Goal: Communication & Community: Connect with others

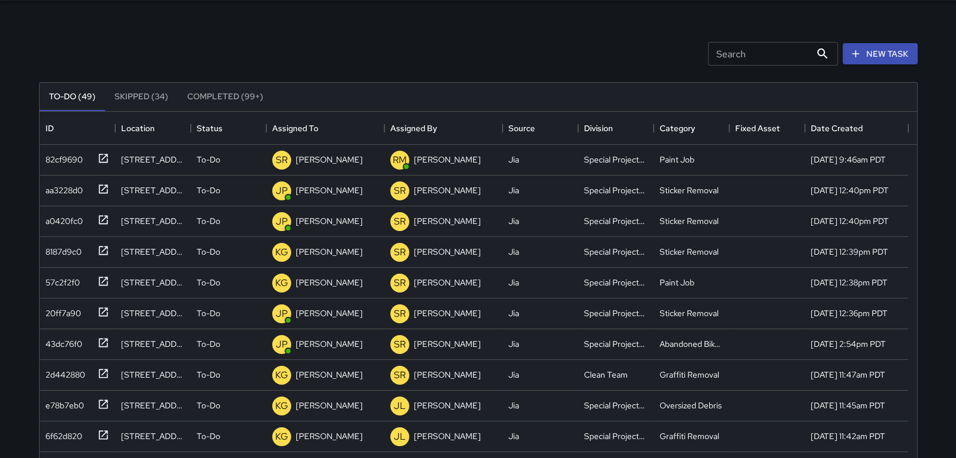
scroll to position [491, 868]
click at [102, 154] on icon at bounding box center [103, 158] width 12 height 12
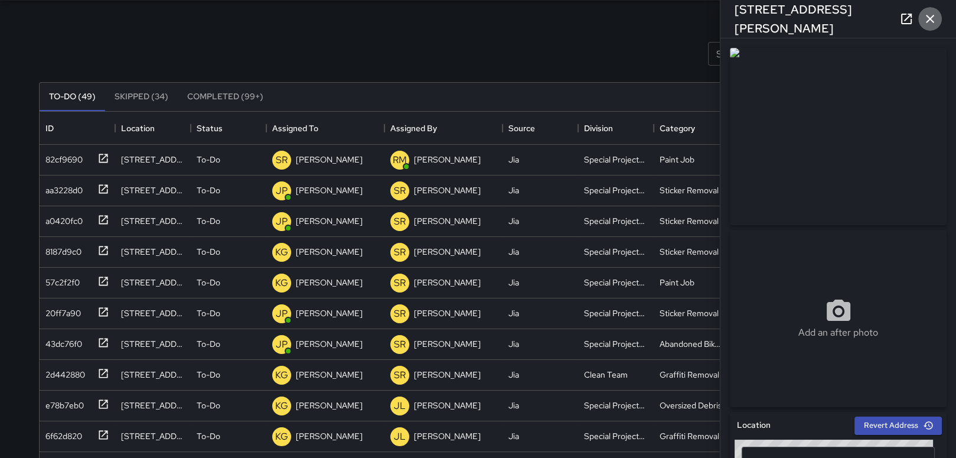
click at [935, 21] on icon "button" at bounding box center [930, 19] width 14 height 14
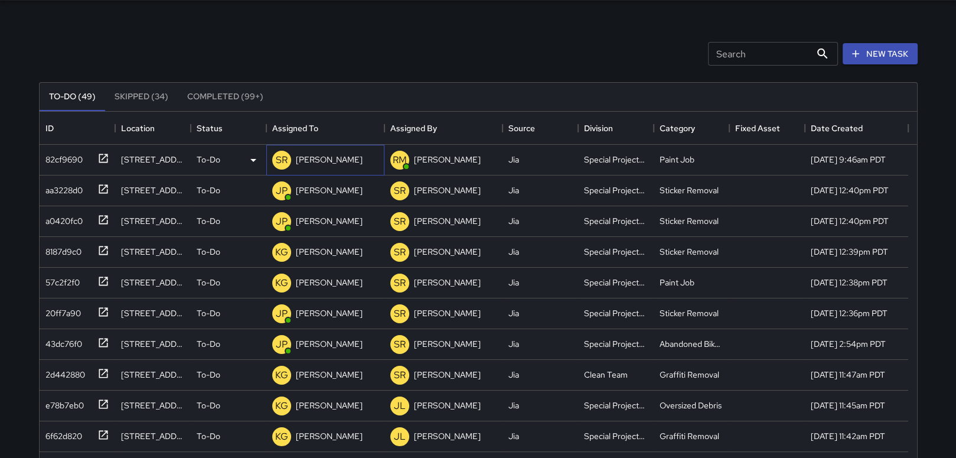
click at [341, 162] on p "[PERSON_NAME]" at bounding box center [329, 160] width 67 height 12
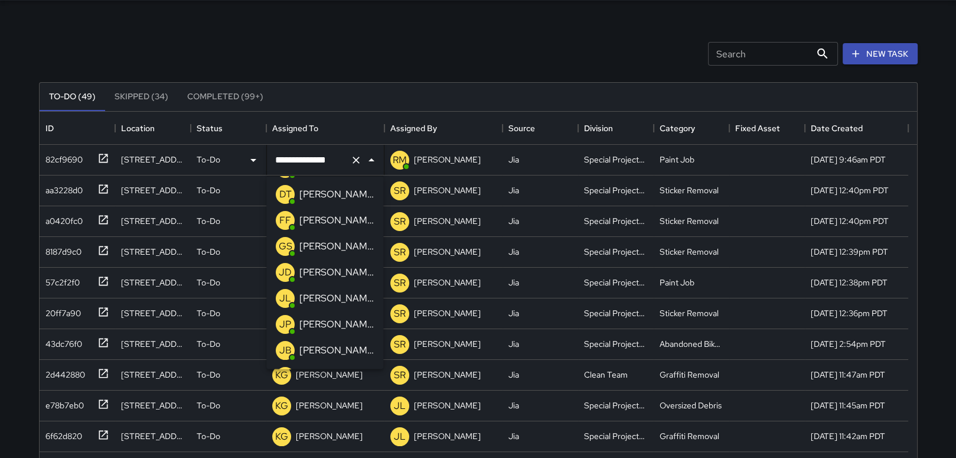
scroll to position [142, 0]
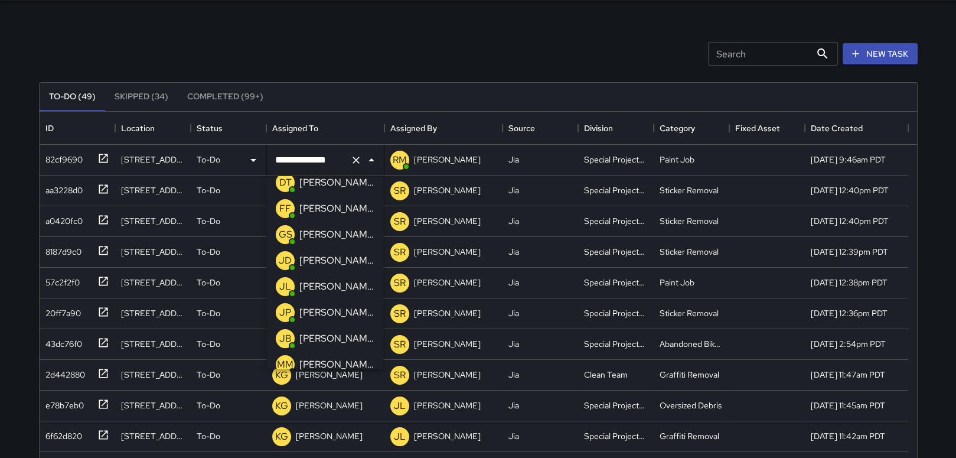
click at [343, 308] on p "[PERSON_NAME]" at bounding box center [336, 312] width 74 height 14
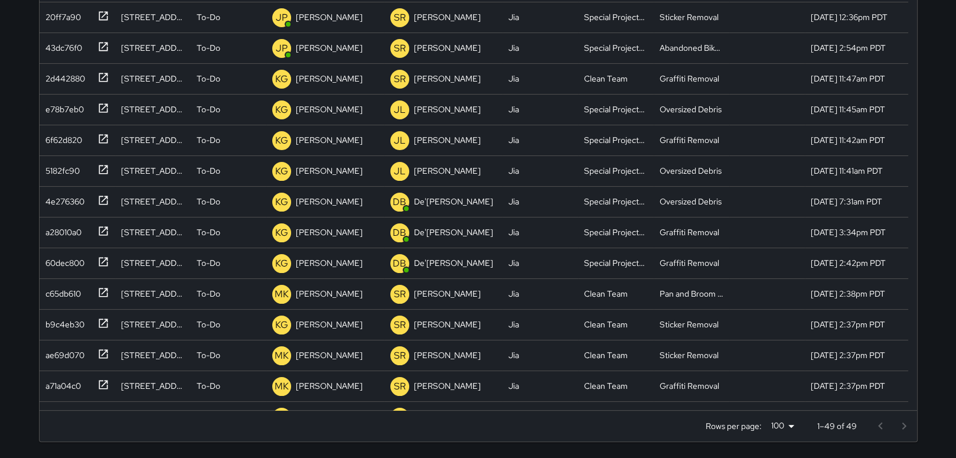
scroll to position [118, 0]
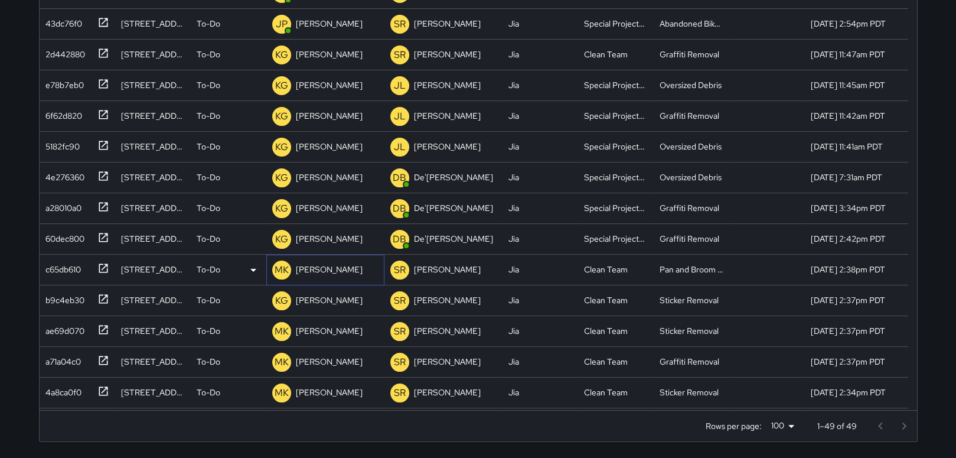
click at [324, 270] on p "[PERSON_NAME]" at bounding box center [329, 269] width 67 height 12
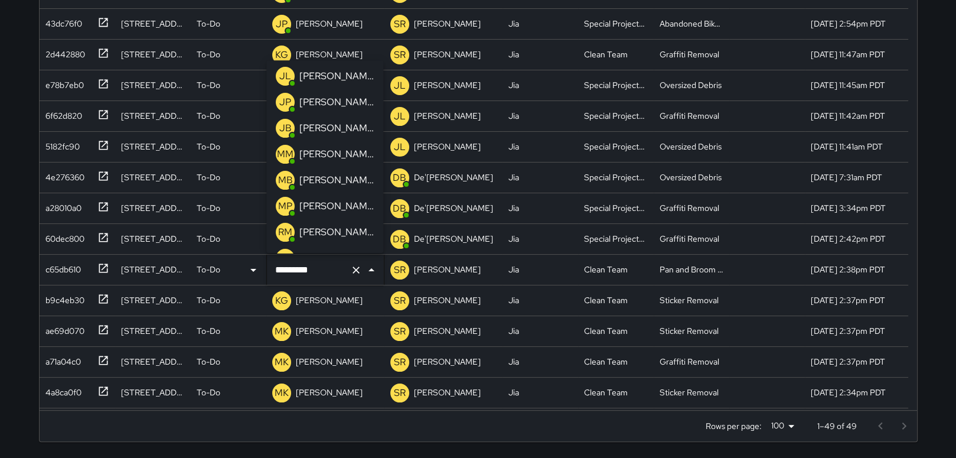
scroll to position [236, 0]
click at [331, 196] on div "[PERSON_NAME]" at bounding box center [336, 205] width 79 height 19
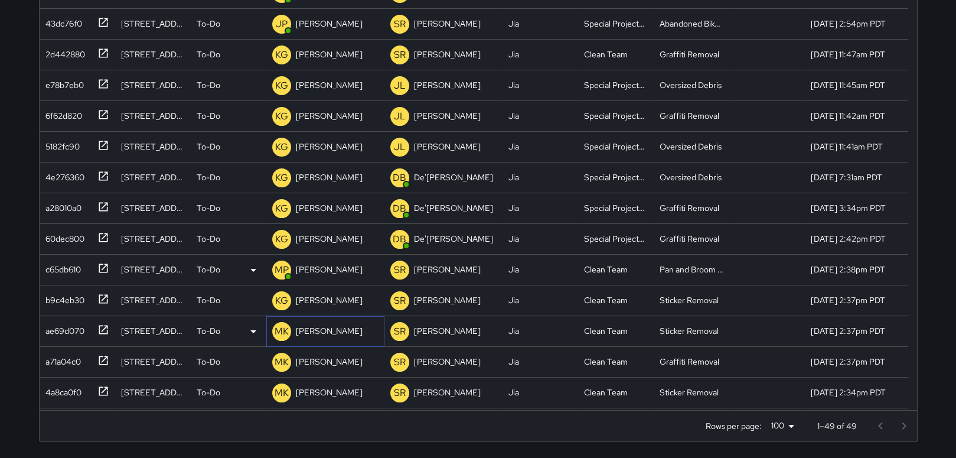
click at [320, 335] on p "[PERSON_NAME]" at bounding box center [329, 331] width 67 height 12
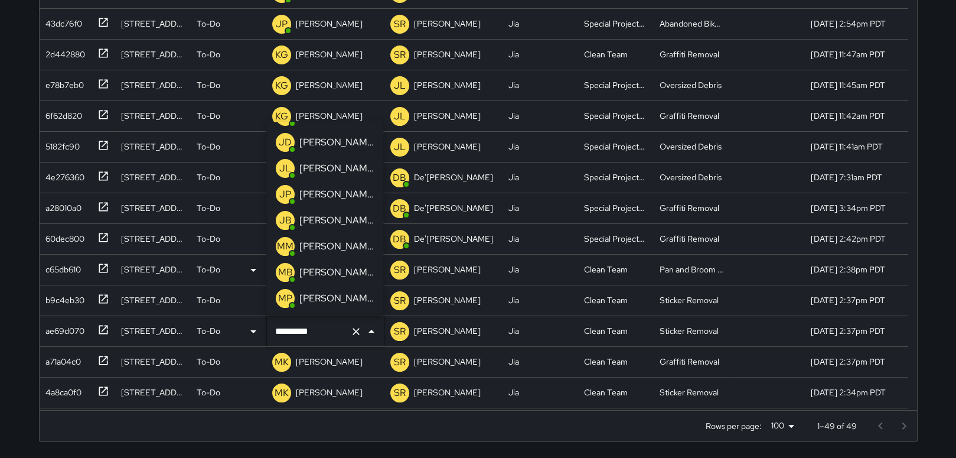
scroll to position [244, 0]
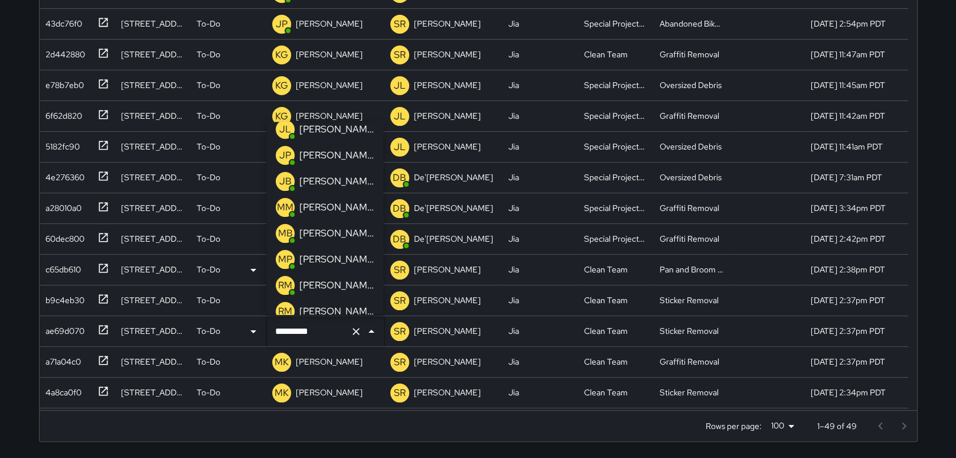
click at [342, 260] on p "[PERSON_NAME]" at bounding box center [336, 259] width 74 height 14
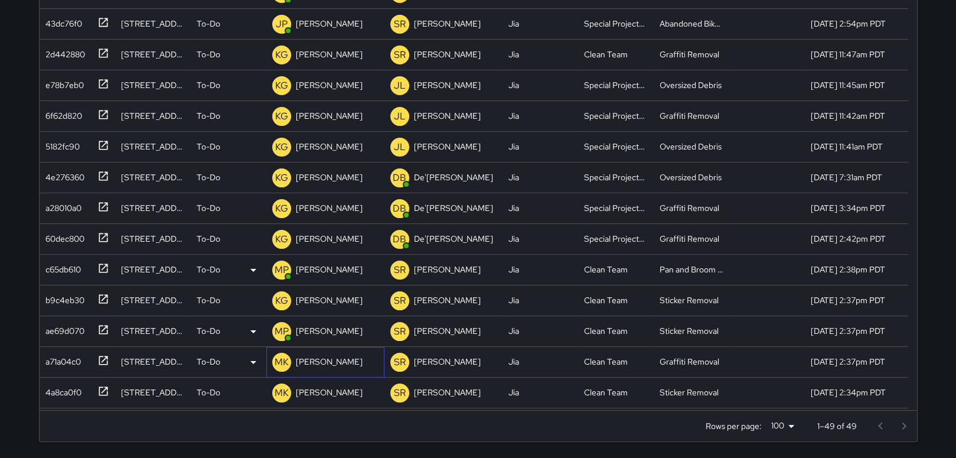
click at [303, 362] on p "[PERSON_NAME]" at bounding box center [329, 362] width 67 height 12
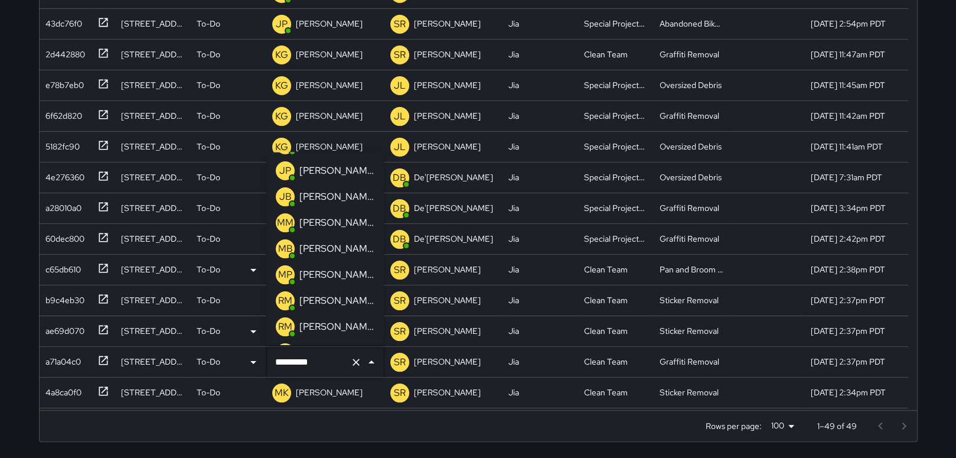
scroll to position [267, 0]
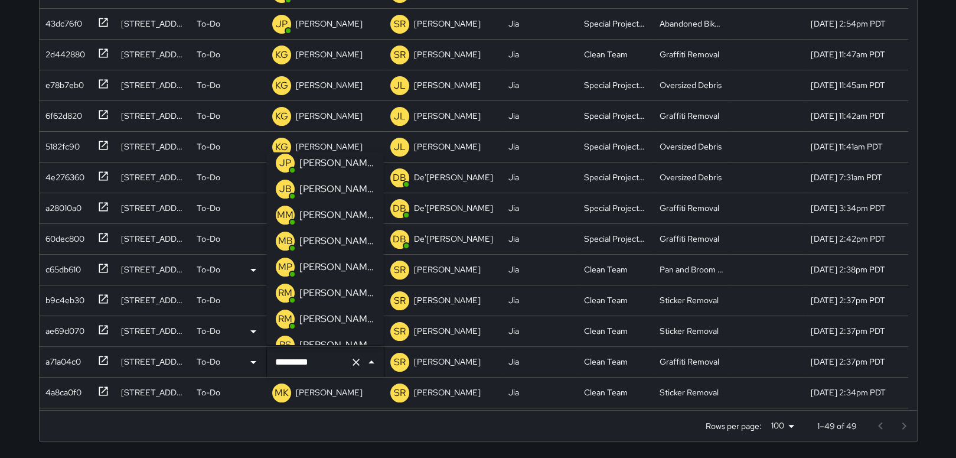
click at [341, 263] on p "[PERSON_NAME]" at bounding box center [336, 267] width 74 height 14
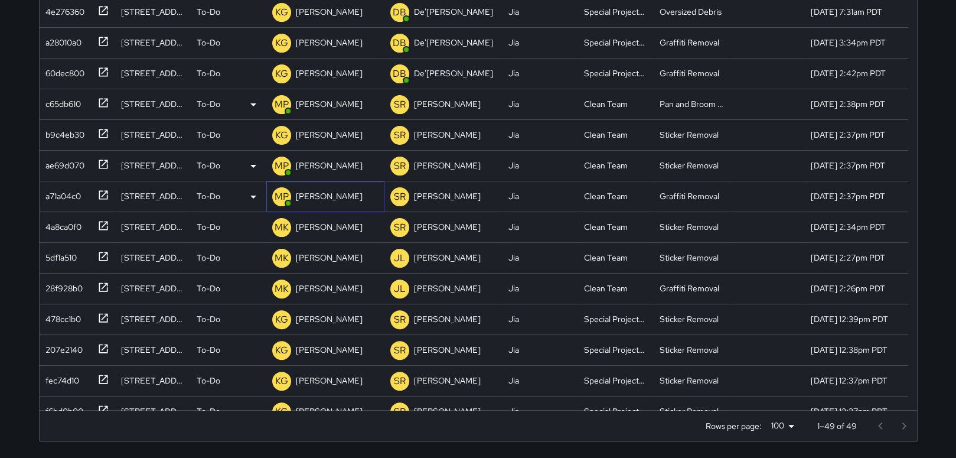
scroll to position [306, 0]
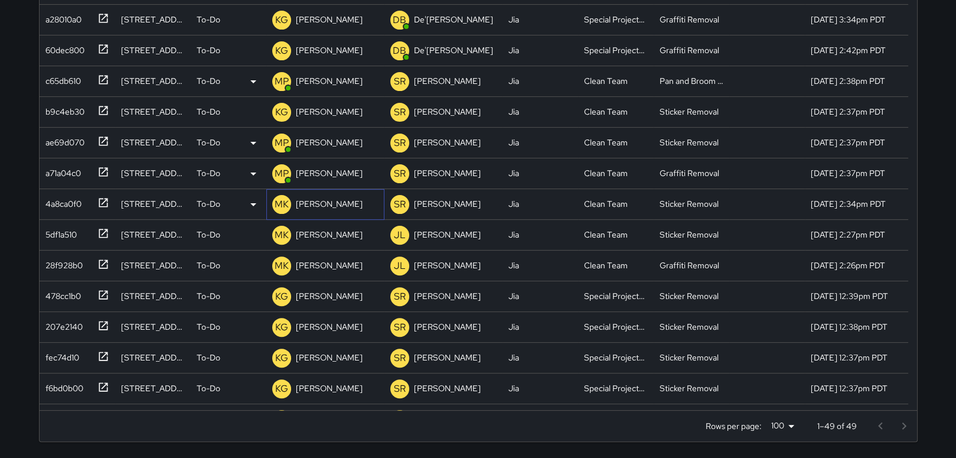
click at [317, 203] on p "[PERSON_NAME]" at bounding box center [329, 204] width 67 height 12
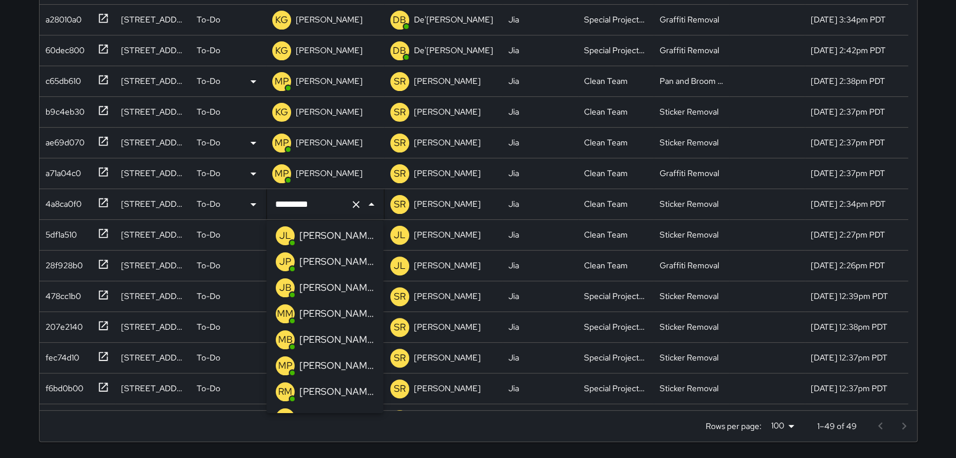
scroll to position [243, 0]
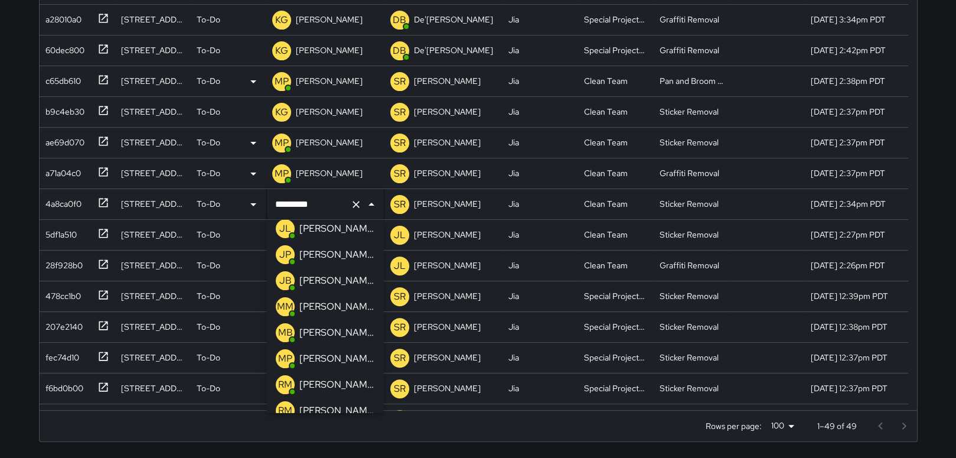
click at [338, 359] on p "[PERSON_NAME]" at bounding box center [336, 358] width 74 height 14
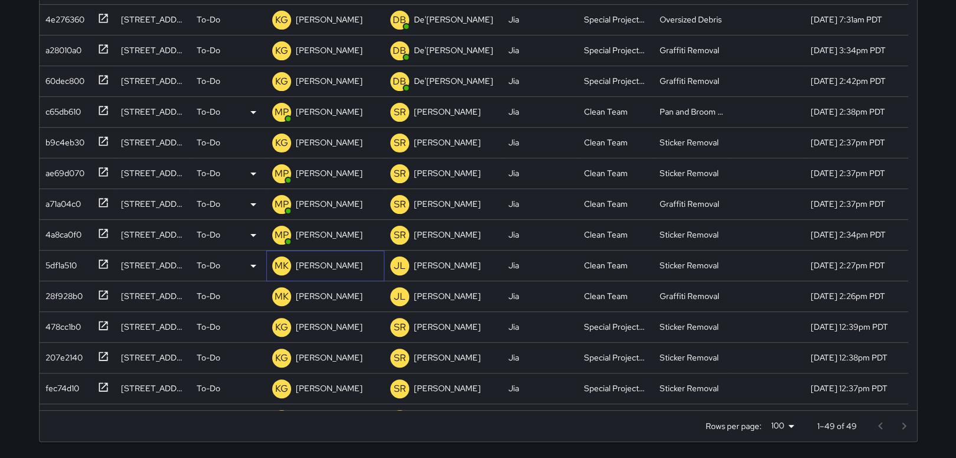
click at [322, 265] on p "[PERSON_NAME]" at bounding box center [329, 265] width 67 height 12
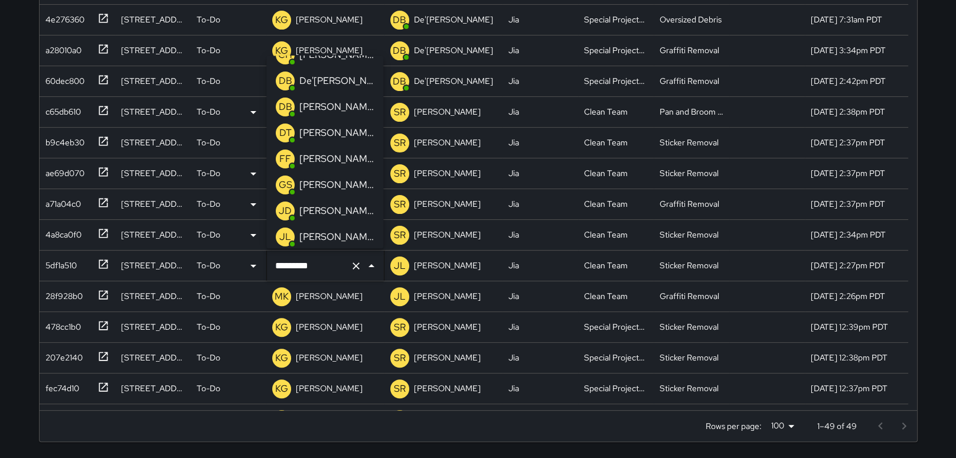
scroll to position [79, 0]
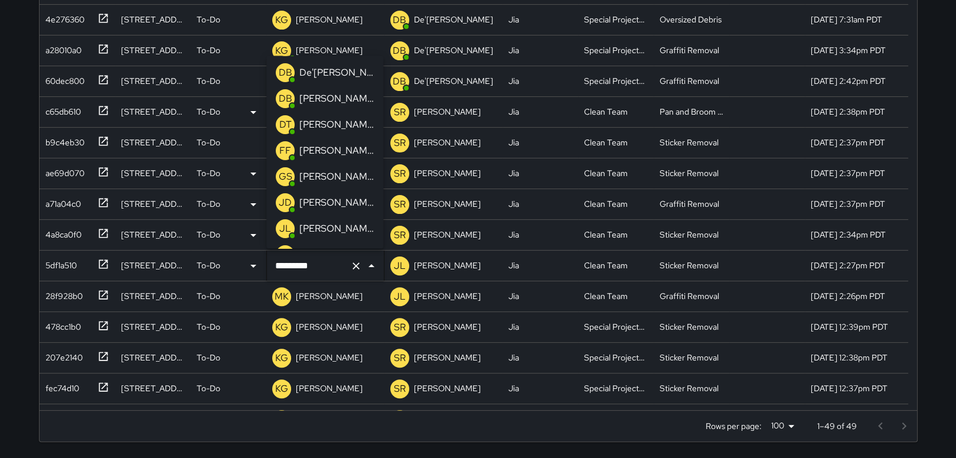
click at [331, 171] on p "[PERSON_NAME]" at bounding box center [336, 176] width 74 height 14
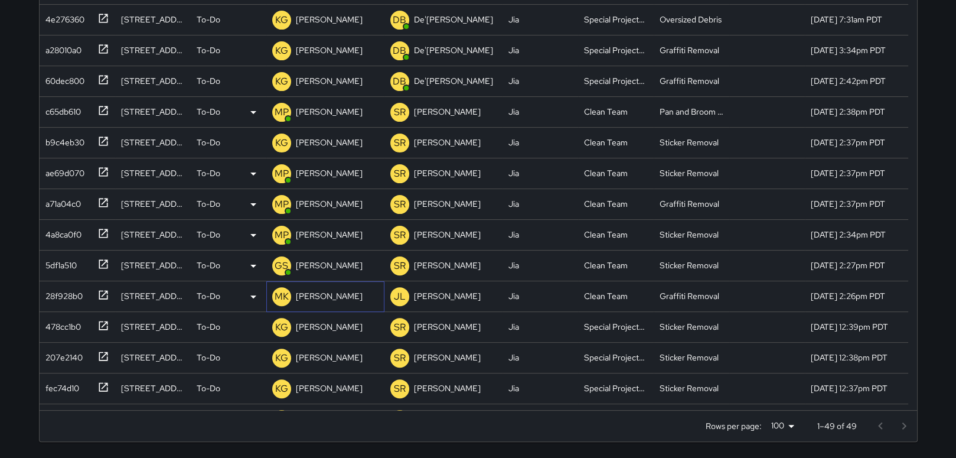
click at [328, 292] on p "[PERSON_NAME]" at bounding box center [329, 296] width 67 height 12
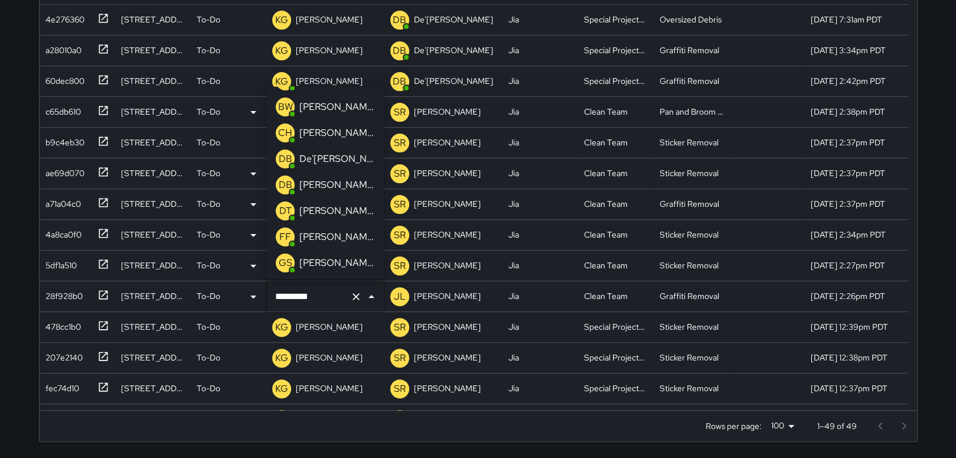
scroll to position [47, 0]
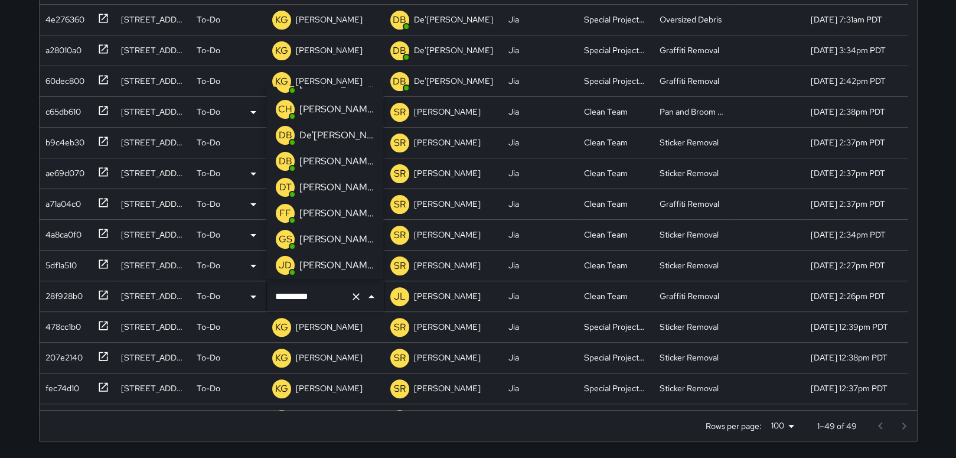
click at [348, 240] on p "[PERSON_NAME]" at bounding box center [336, 239] width 74 height 14
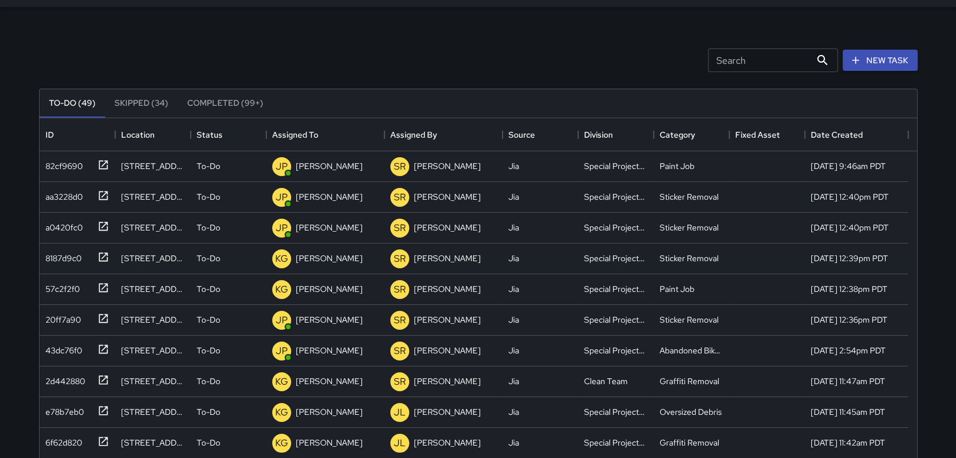
scroll to position [31, 0]
